Goal: Information Seeking & Learning: Learn about a topic

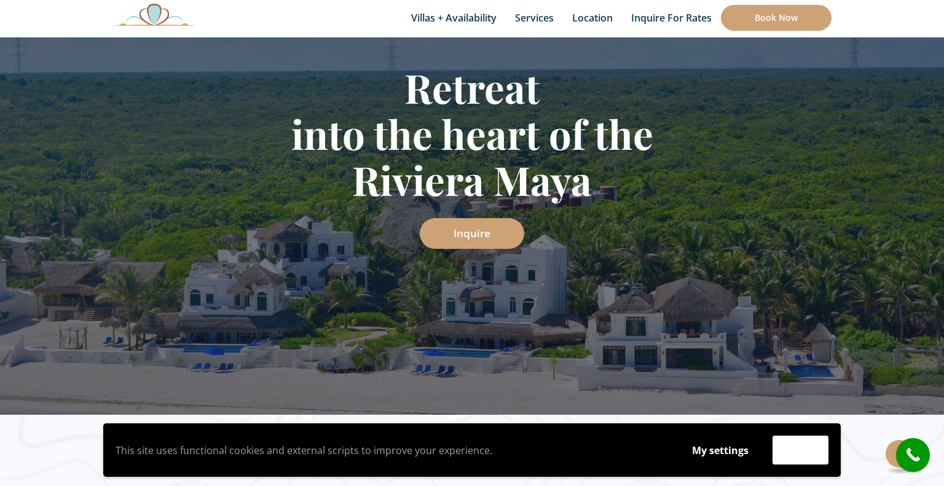
scroll to position [207, 0]
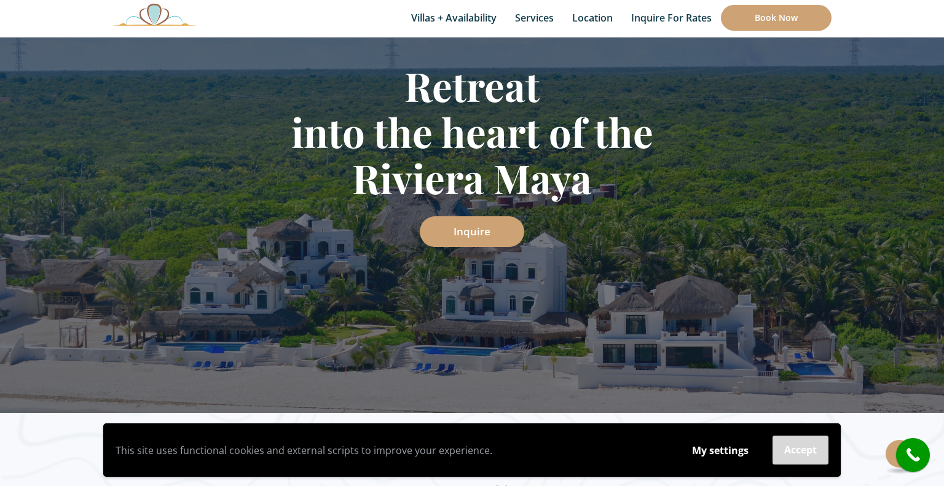
click at [786, 457] on button "Accept" at bounding box center [801, 450] width 56 height 29
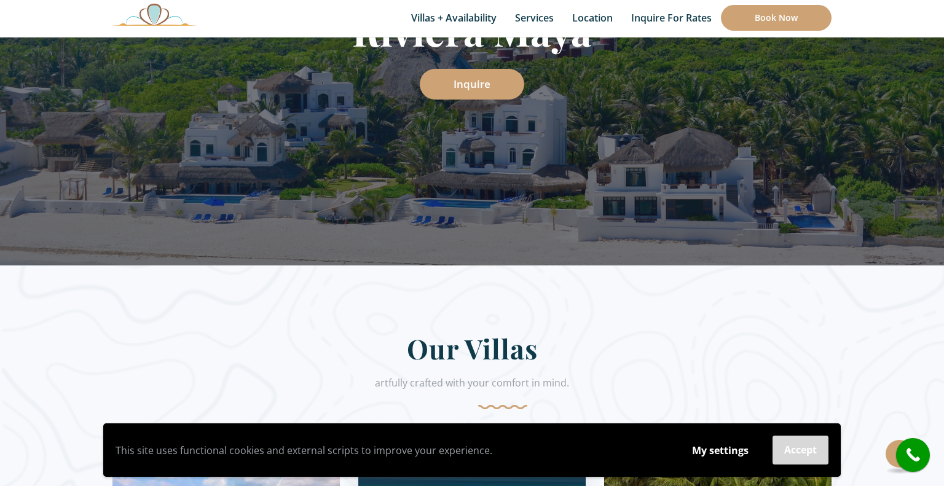
scroll to position [620, 0]
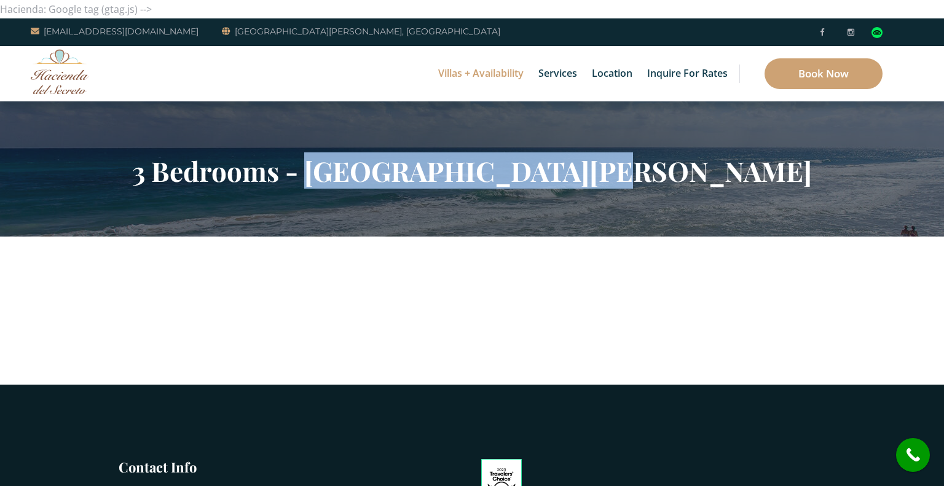
drag, startPoint x: 428, startPoint y: 176, endPoint x: 682, endPoint y: 130, distance: 258.6
click at [745, 153] on section "3 Bedrooms - Hacienda Del Secreto" at bounding box center [472, 168] width 944 height 135
